Goal: Task Accomplishment & Management: Use online tool/utility

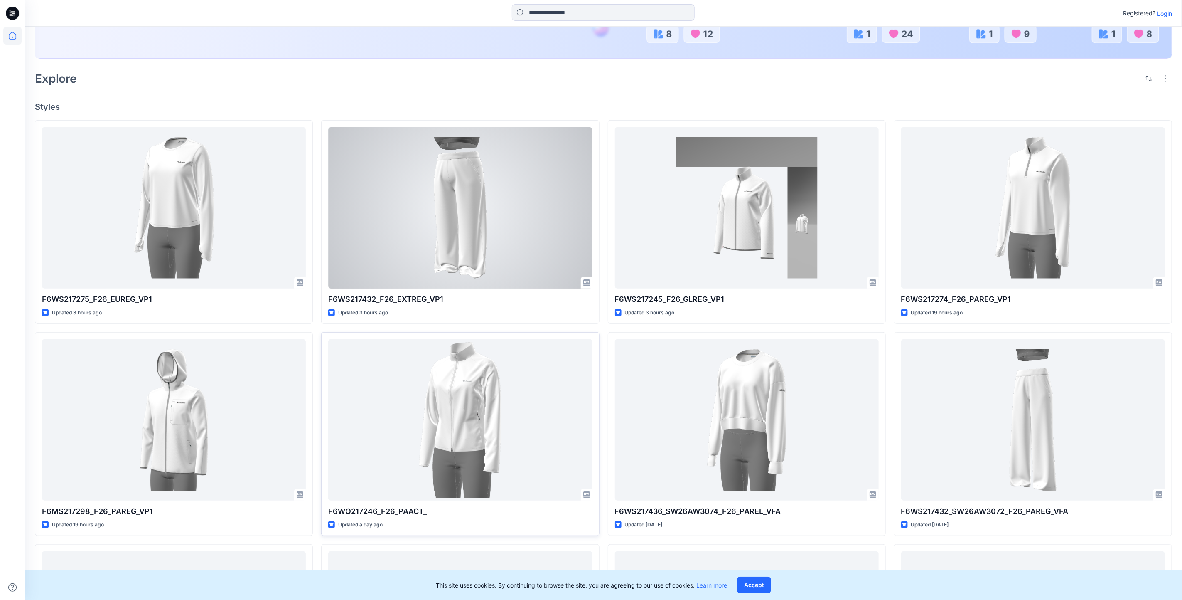
scroll to position [187, 0]
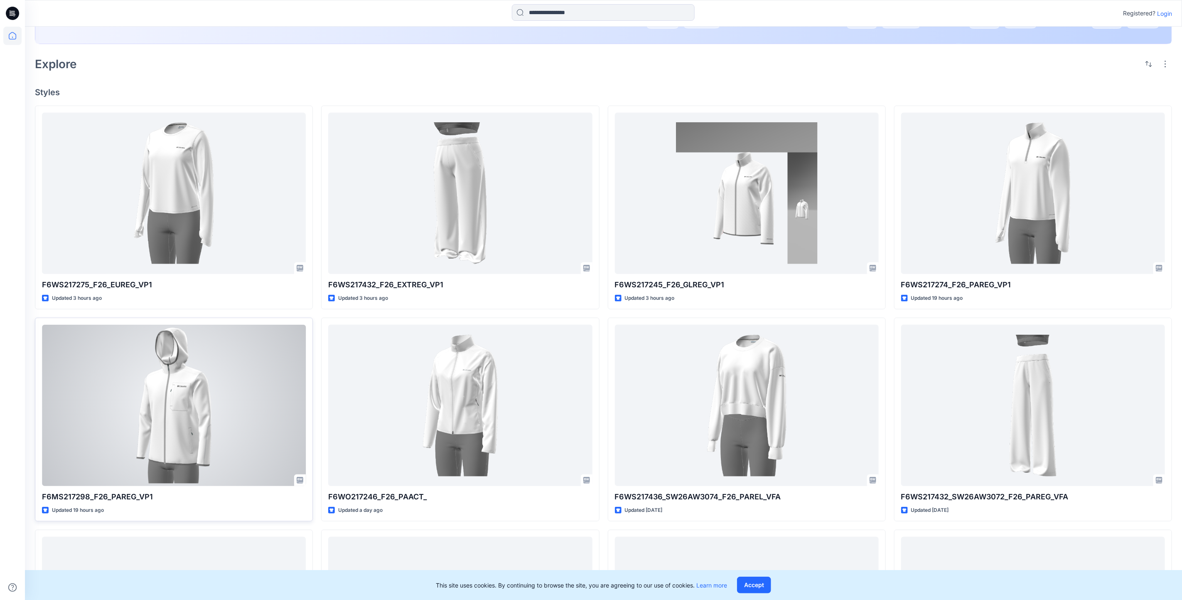
click at [170, 434] on div at bounding box center [174, 404] width 264 height 161
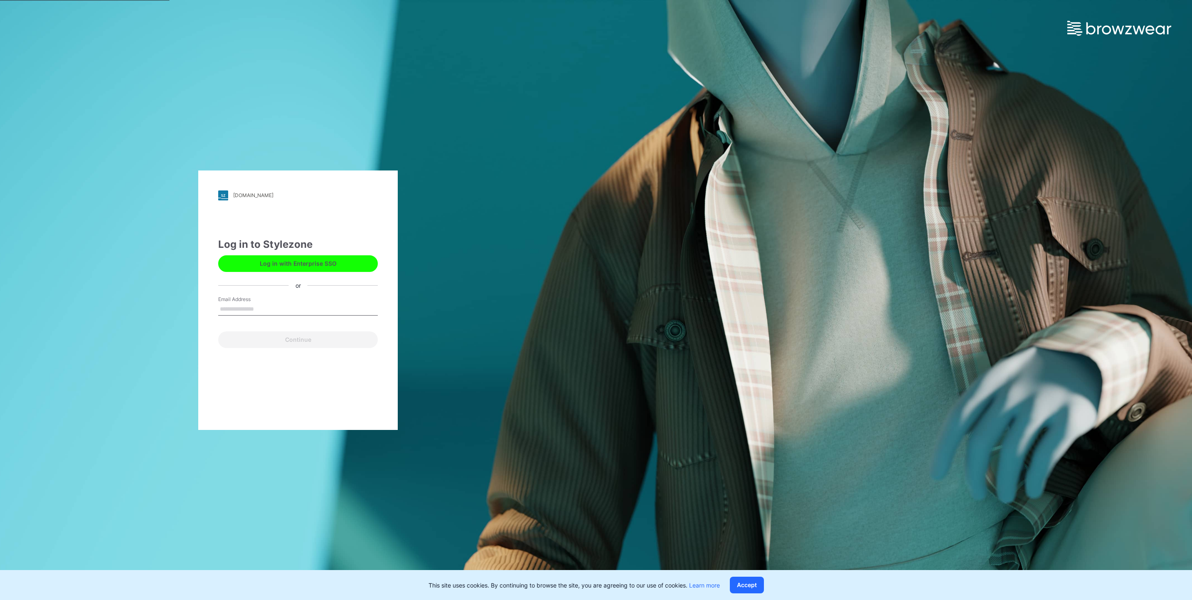
click at [270, 307] on input "Email Address" at bounding box center [298, 309] width 160 height 12
type input "**********"
click at [298, 338] on button "Continue" at bounding box center [298, 339] width 160 height 17
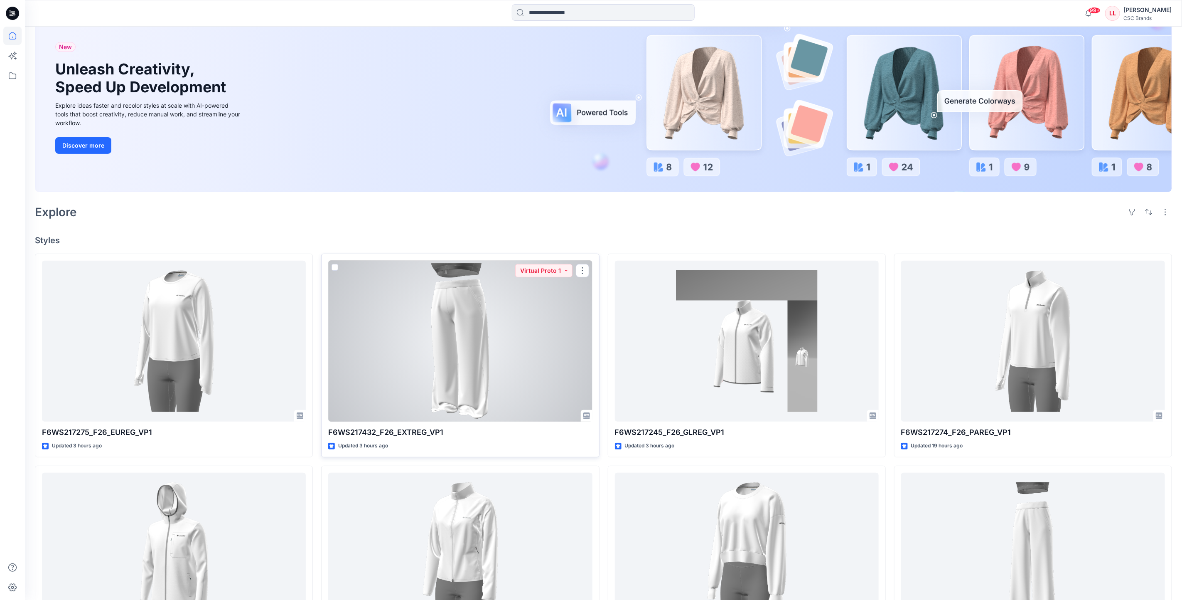
scroll to position [249, 0]
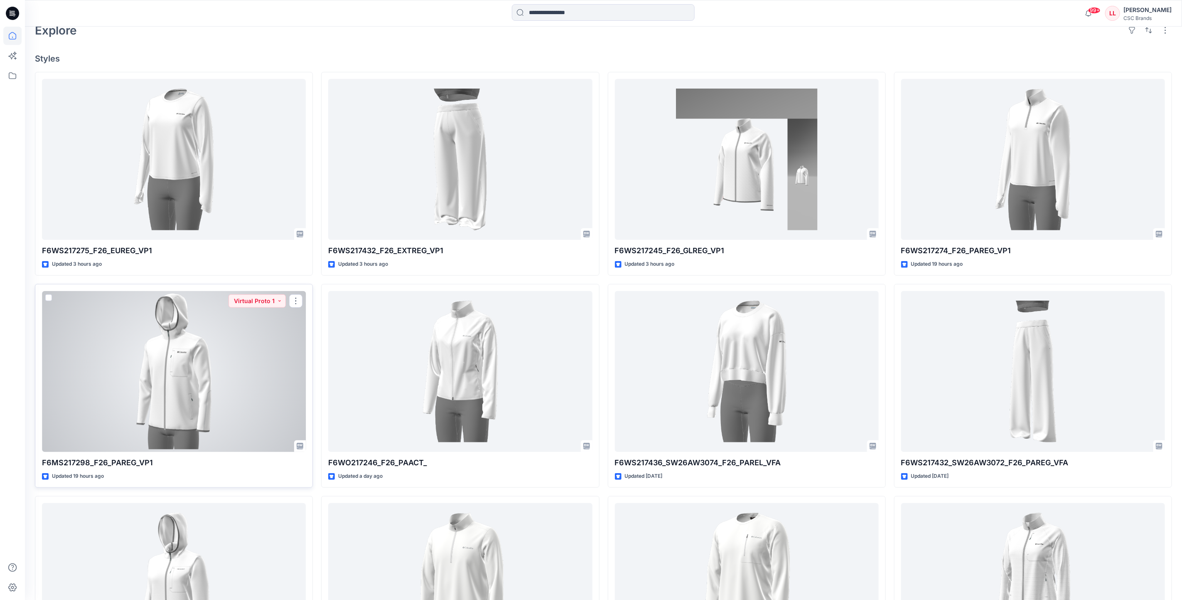
click at [202, 347] on div at bounding box center [174, 371] width 264 height 161
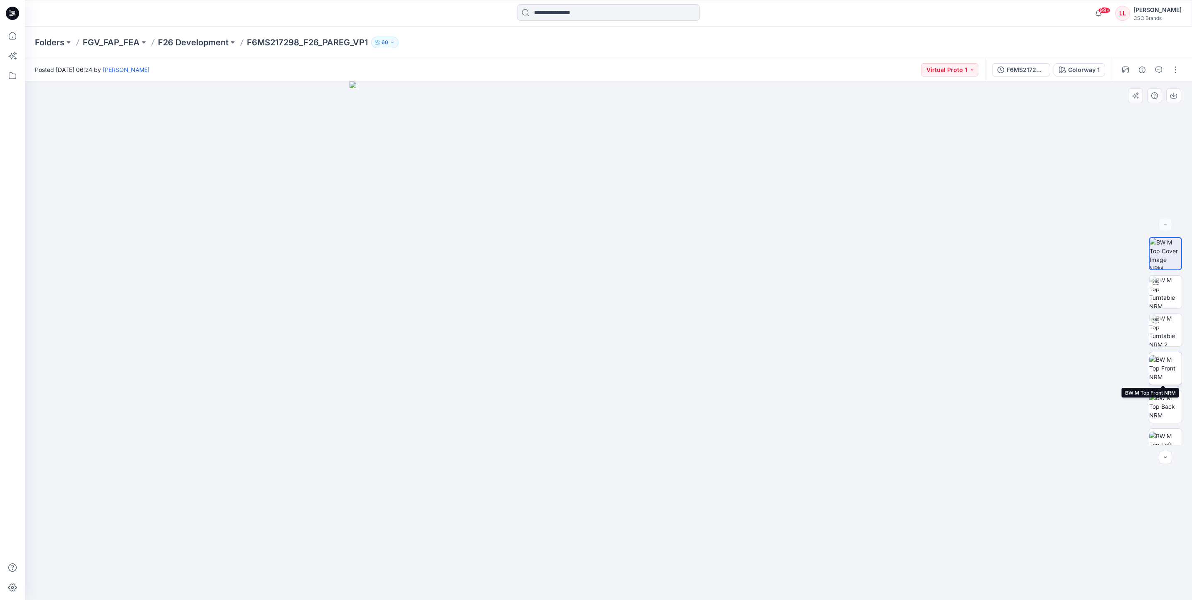
click at [1160, 374] on img at bounding box center [1165, 368] width 32 height 26
click at [17, 41] on icon at bounding box center [12, 36] width 18 height 18
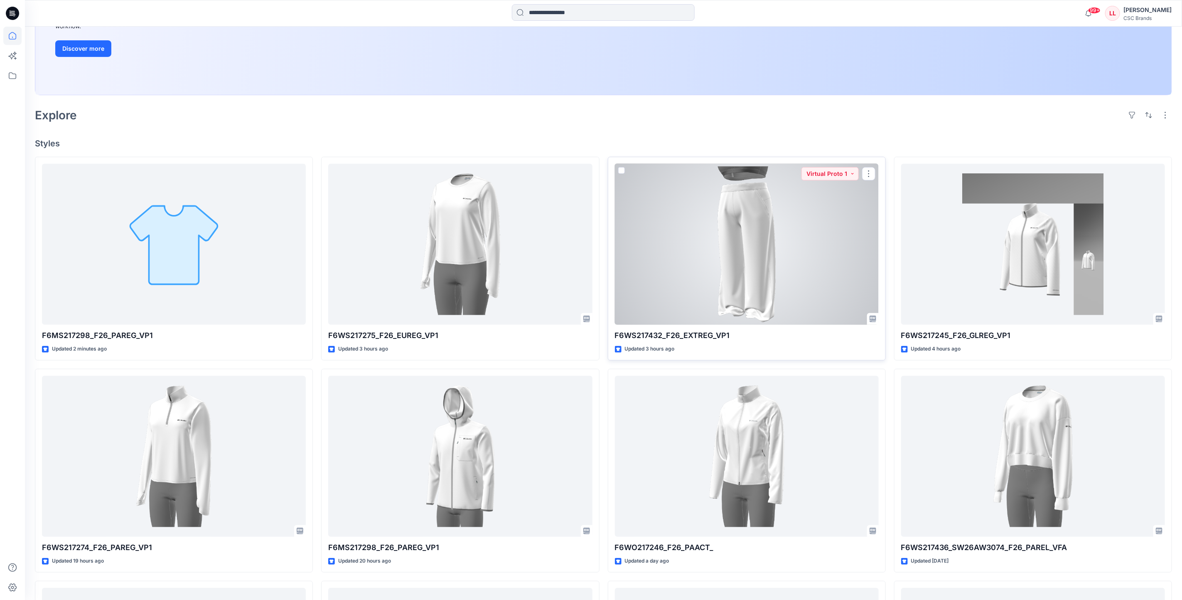
scroll to position [187, 0]
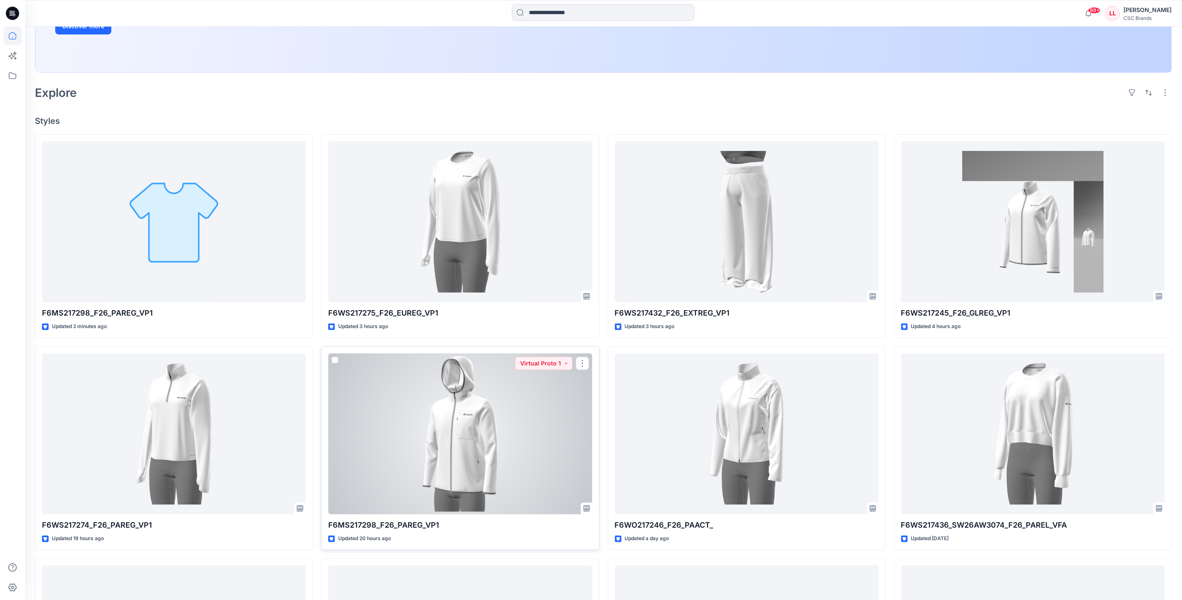
click at [514, 520] on p "F6MS217298_F26_PAREG_VP1" at bounding box center [460, 525] width 264 height 12
click at [462, 426] on div at bounding box center [460, 433] width 264 height 161
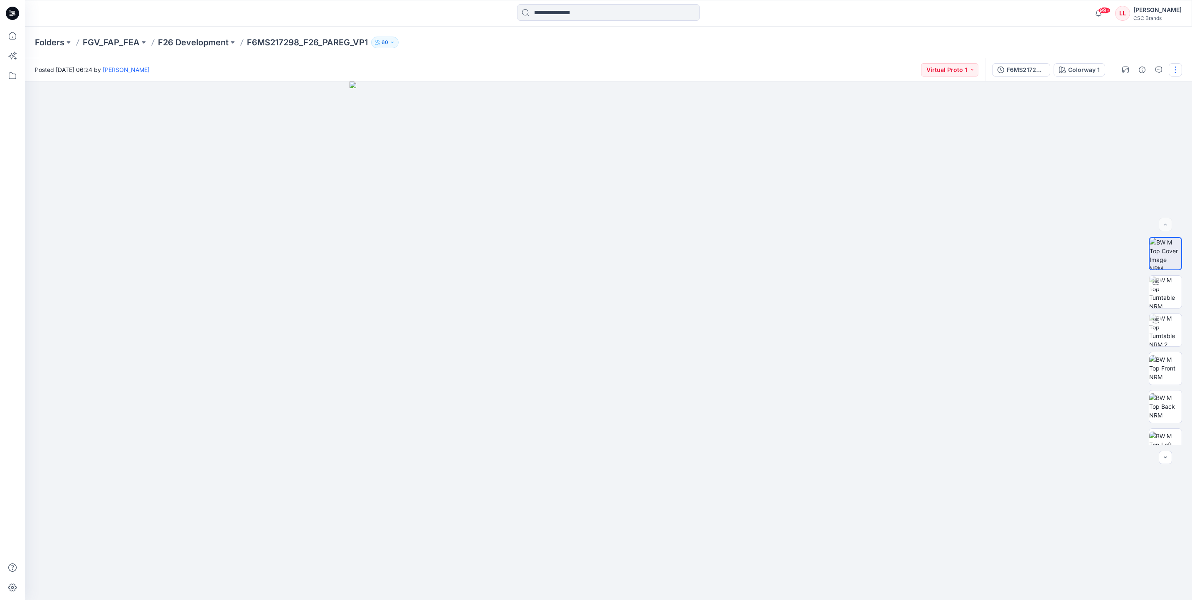
click at [1170, 72] on button "button" at bounding box center [1174, 69] width 13 height 13
click at [1132, 114] on button "Edit" at bounding box center [1140, 111] width 76 height 15
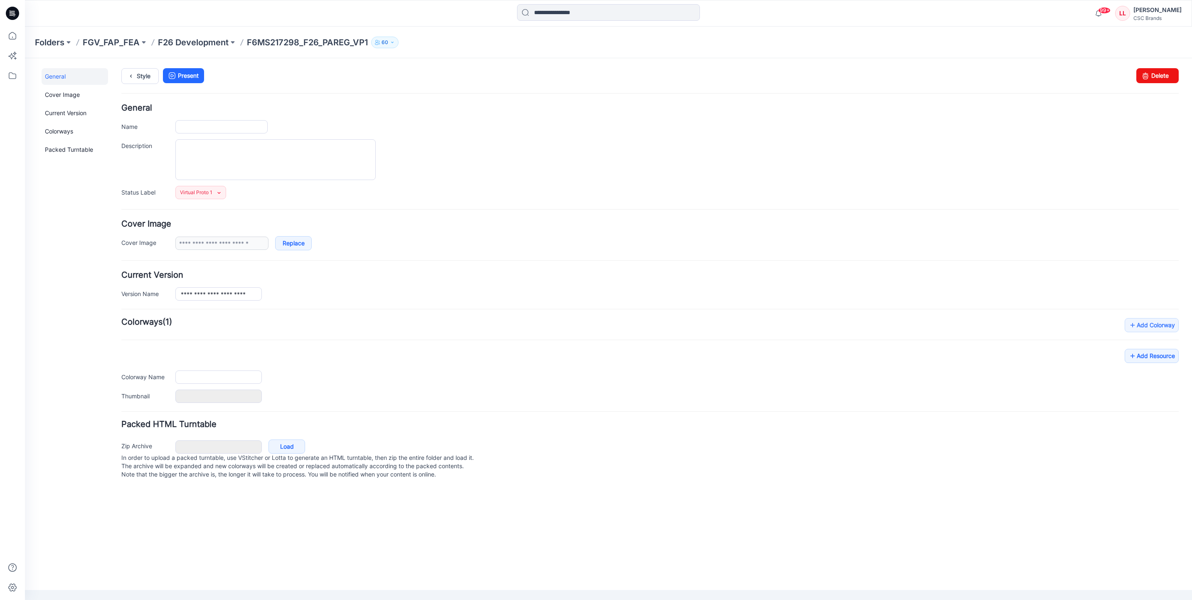
type input "**********"
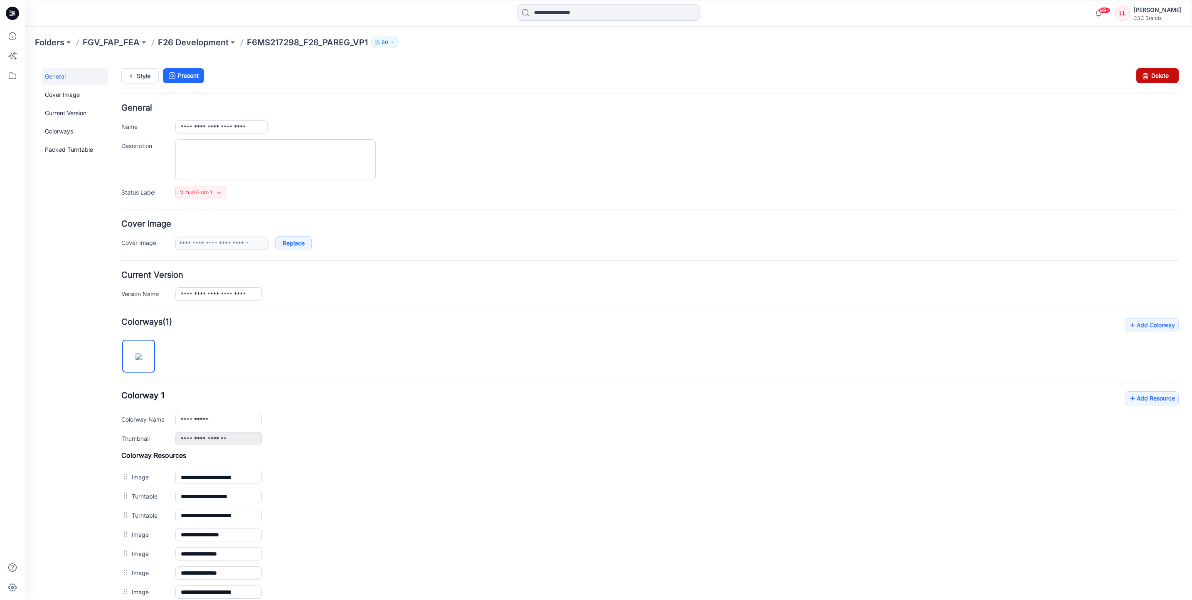
click at [1143, 74] on link "Delete" at bounding box center [1157, 75] width 42 height 15
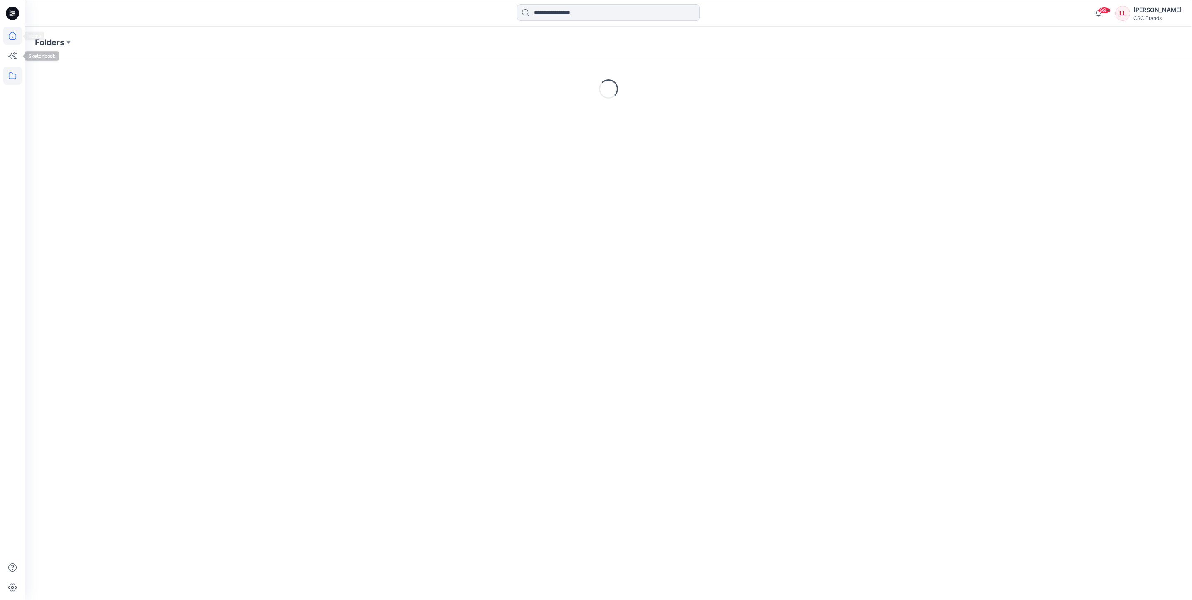
click at [4, 40] on icon at bounding box center [12, 36] width 18 height 18
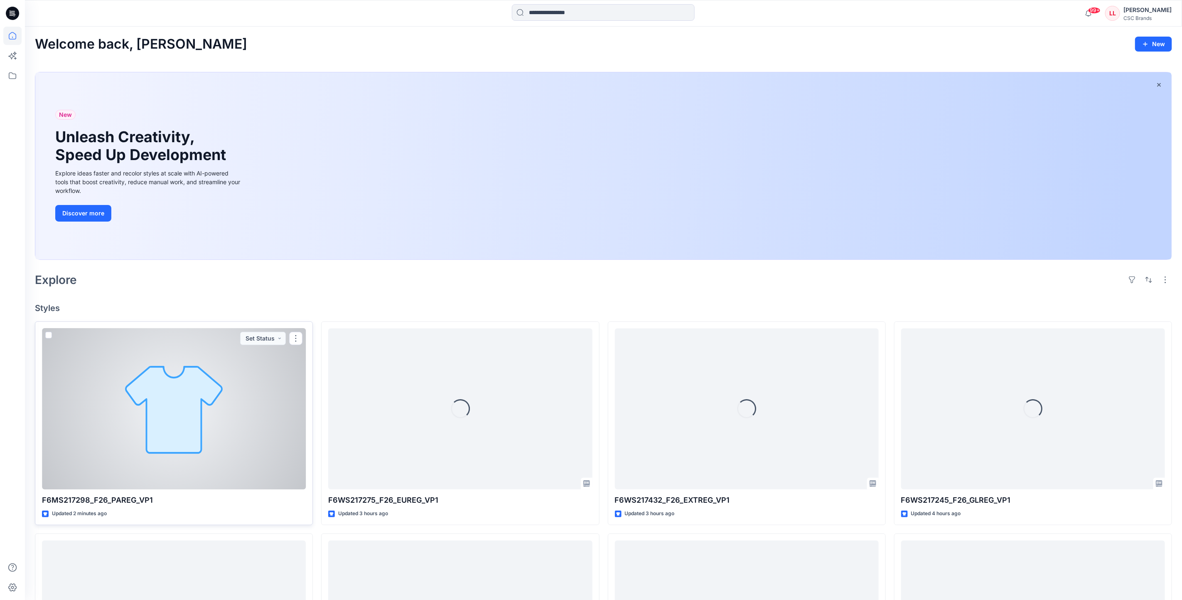
click at [237, 461] on div at bounding box center [174, 408] width 264 height 161
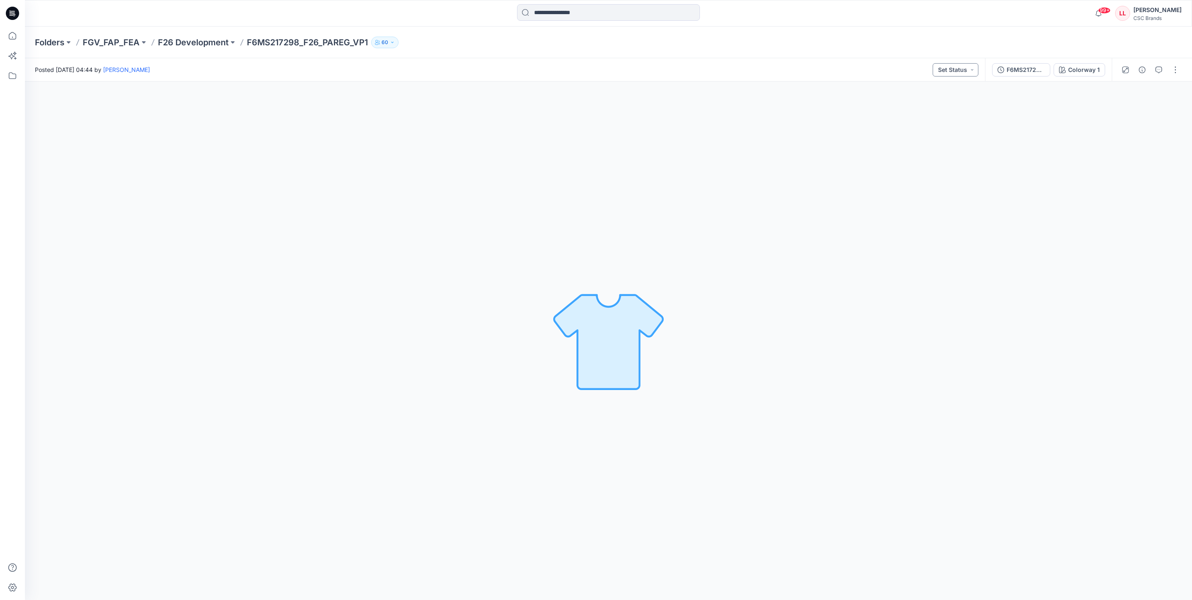
click at [967, 76] on button "Set Status" at bounding box center [955, 69] width 46 height 13
click at [943, 105] on p "Virtual Proto 1" at bounding box center [938, 108] width 38 height 11
click at [1178, 64] on button "button" at bounding box center [1174, 69] width 13 height 13
click at [1135, 108] on button "Edit" at bounding box center [1140, 111] width 76 height 15
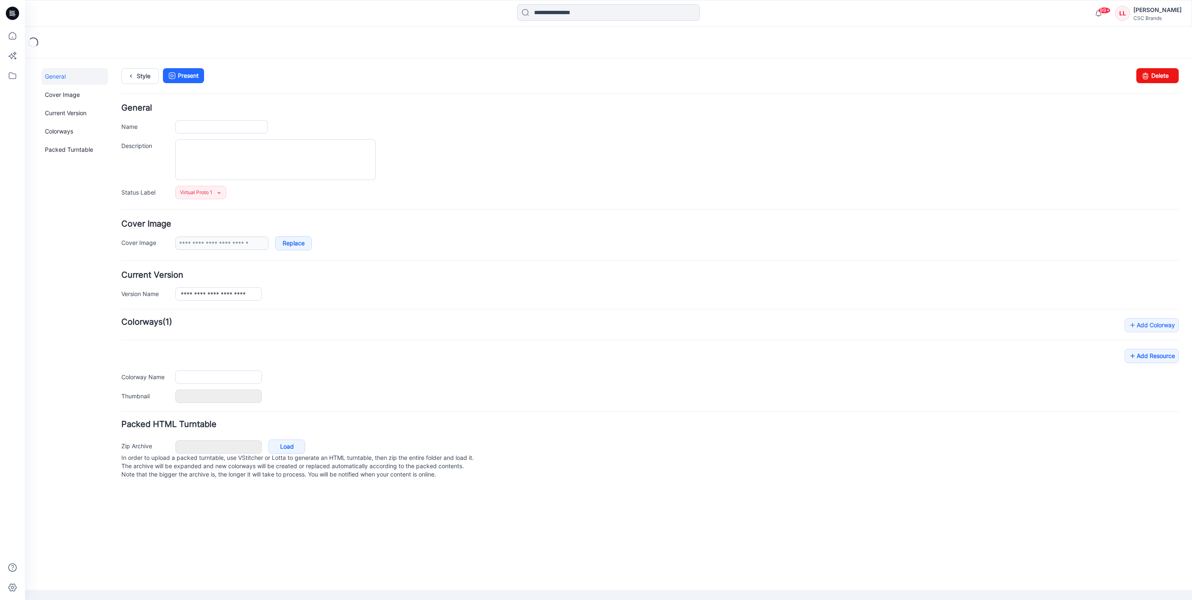
type input "**********"
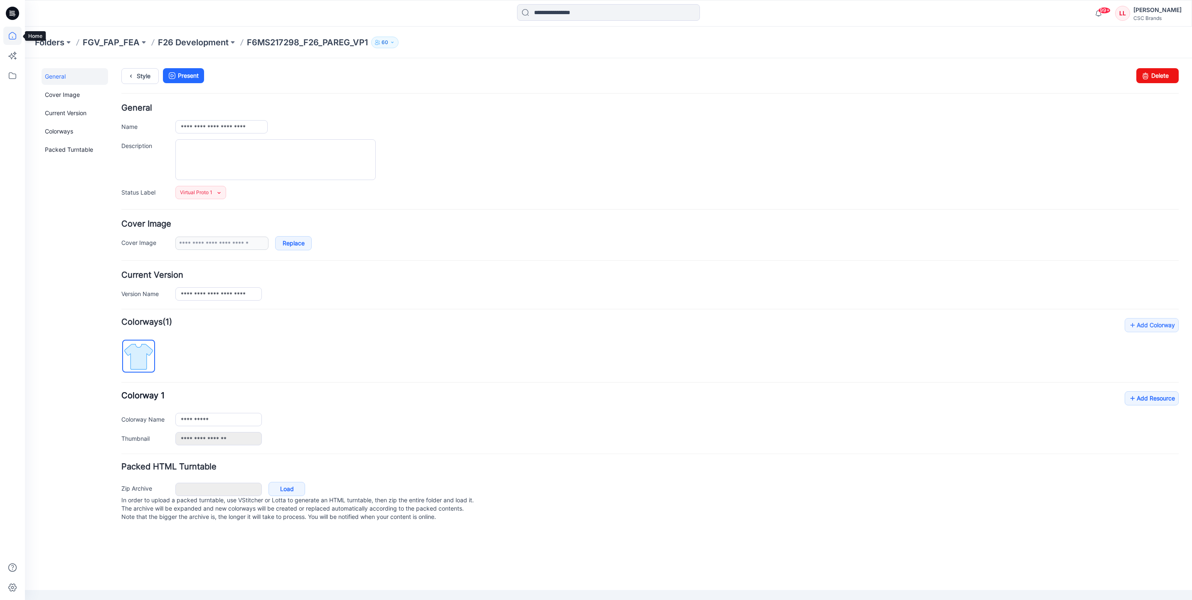
click at [12, 34] on icon at bounding box center [12, 36] width 18 height 18
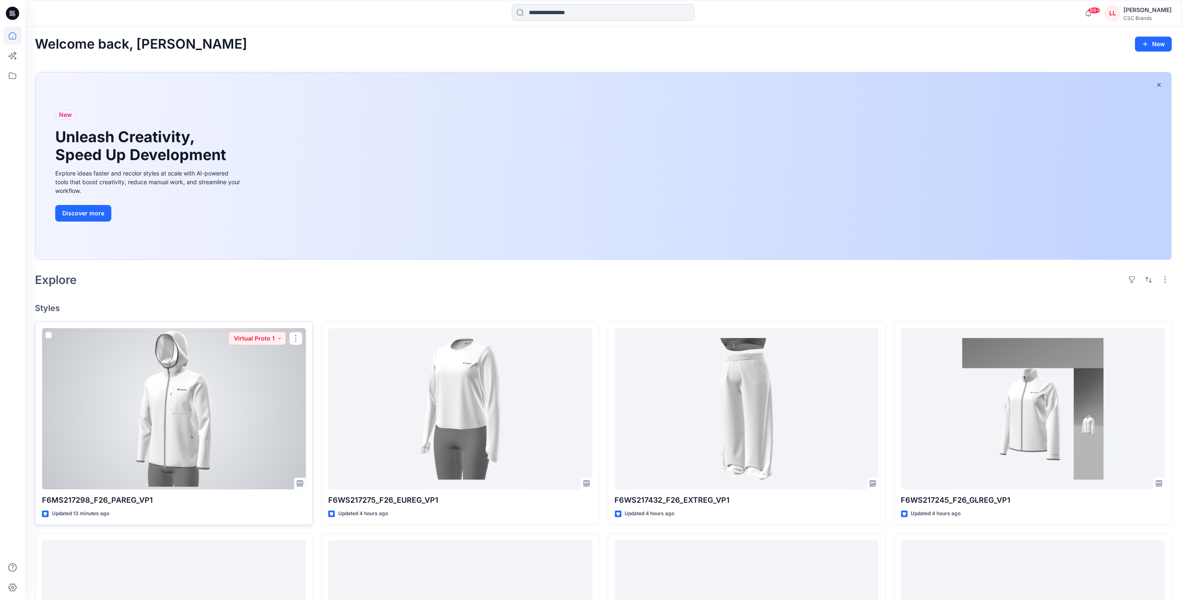
click at [273, 386] on div at bounding box center [174, 408] width 264 height 161
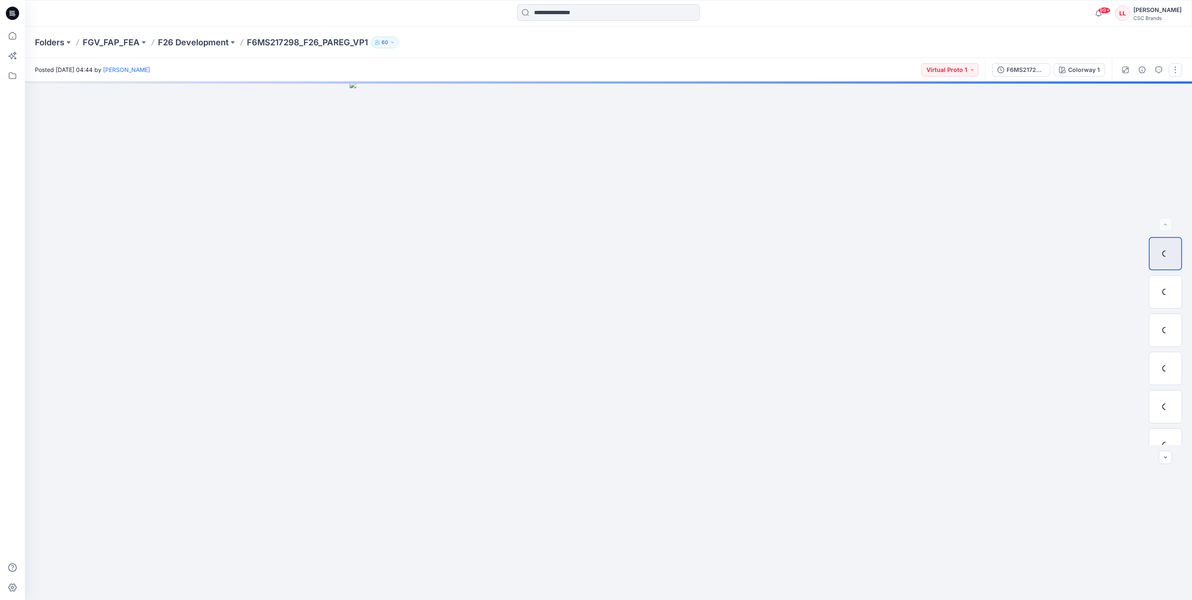
click at [1178, 68] on button "button" at bounding box center [1174, 69] width 13 height 13
click at [1040, 125] on div at bounding box center [608, 340] width 1167 height 518
click at [1173, 71] on button "button" at bounding box center [1174, 69] width 13 height 13
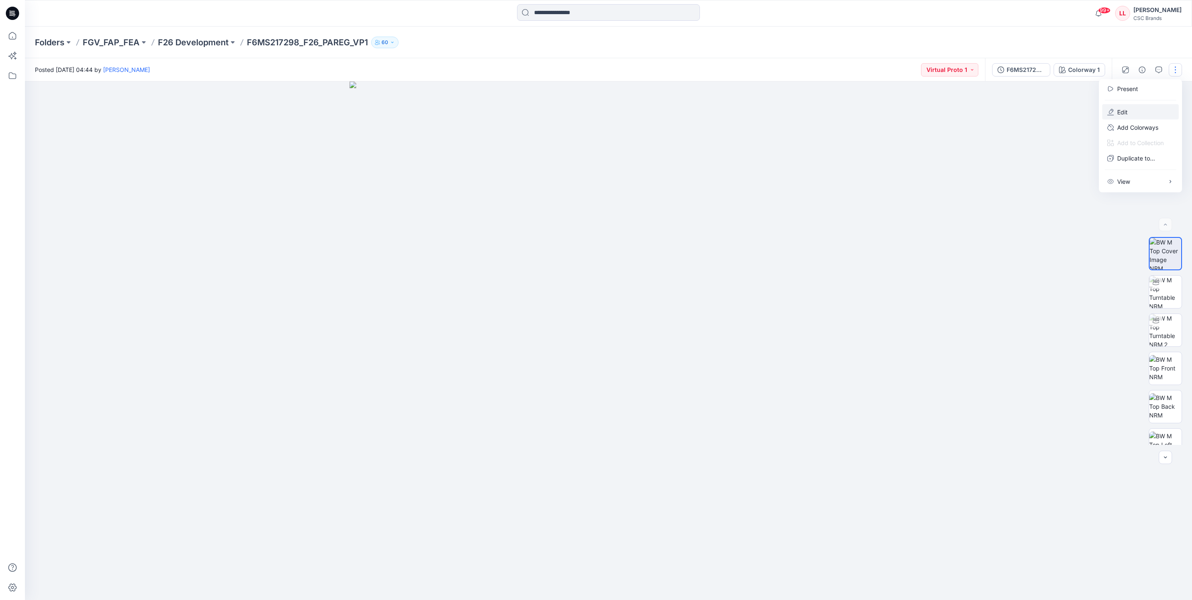
click at [1128, 115] on button "Edit" at bounding box center [1140, 111] width 76 height 15
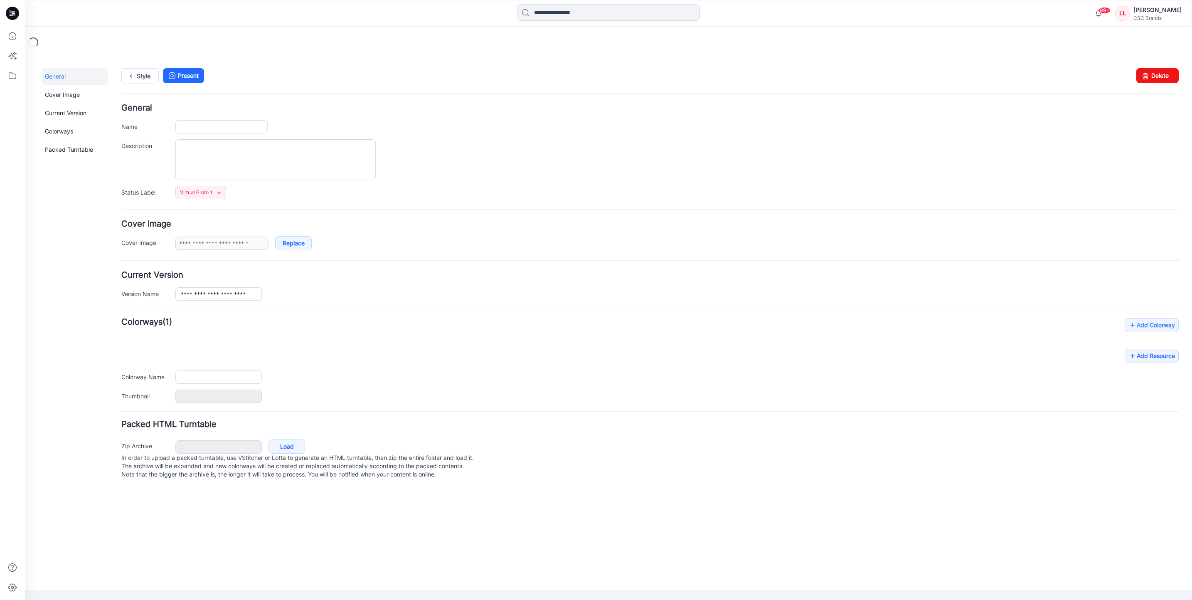
type input "**********"
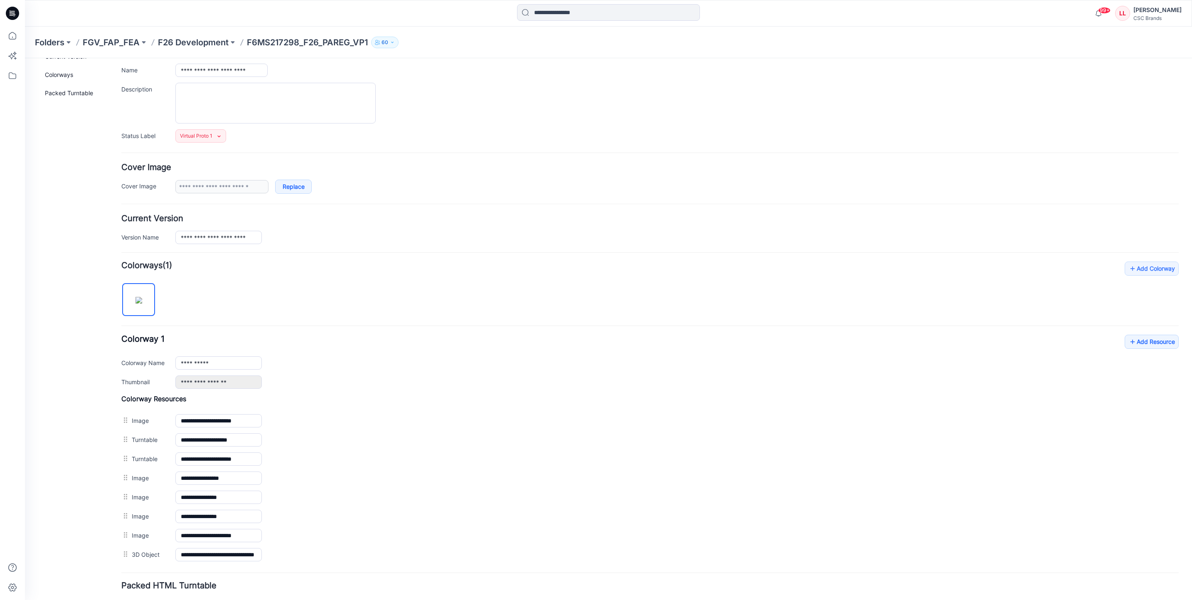
scroll to position [124, 0]
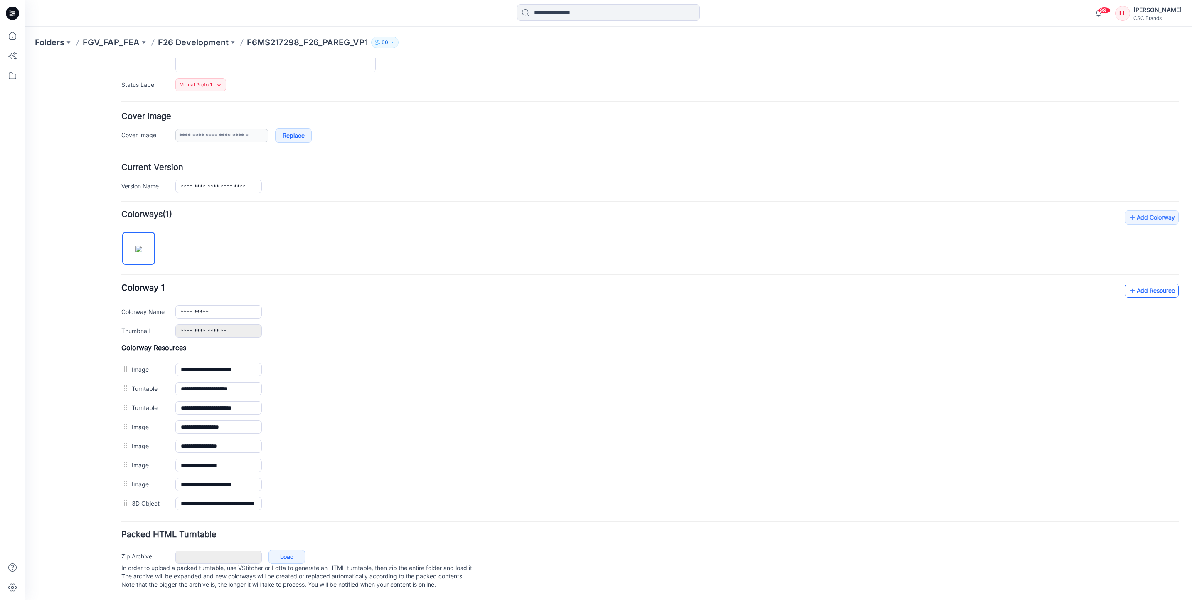
click at [1135, 283] on link "Add Resource" at bounding box center [1151, 290] width 54 height 14
